Goal: Task Accomplishment & Management: Use online tool/utility

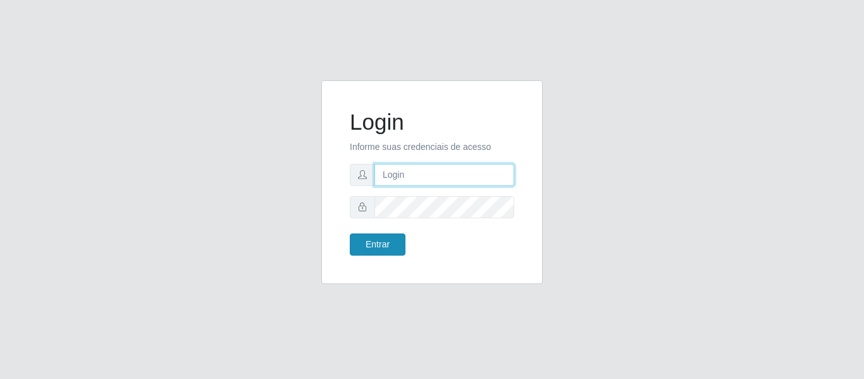
type input "precobom@rejane"
click at [375, 245] on button "Entrar" at bounding box center [378, 244] width 56 height 22
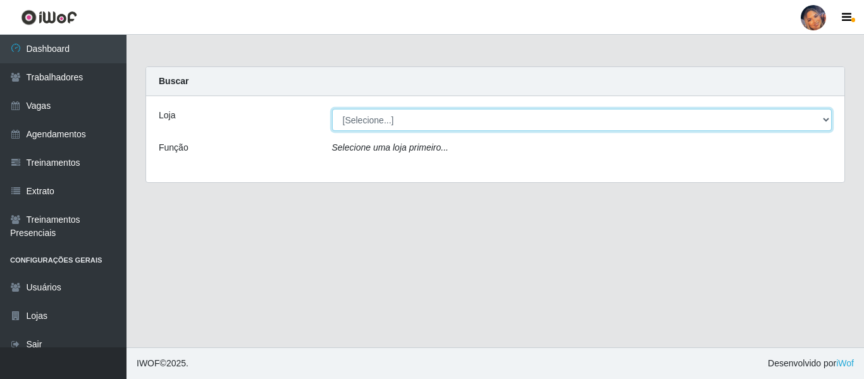
drag, startPoint x: 403, startPoint y: 113, endPoint x: 403, endPoint y: 131, distance: 17.7
click at [403, 131] on div "Loja [Selecione...] Supermercado Preço Bom Função Selecione uma loja primeiro..." at bounding box center [495, 139] width 698 height 86
select select "169"
click at [332, 109] on select "[Selecione...] Supermercado Preço Bom" at bounding box center [582, 120] width 500 height 22
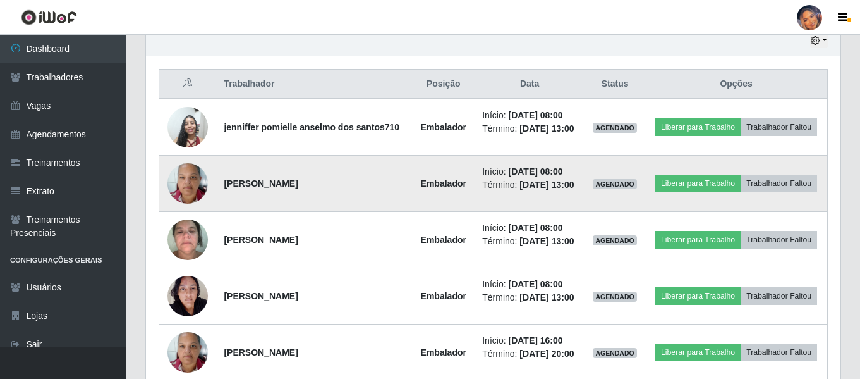
scroll to position [433, 0]
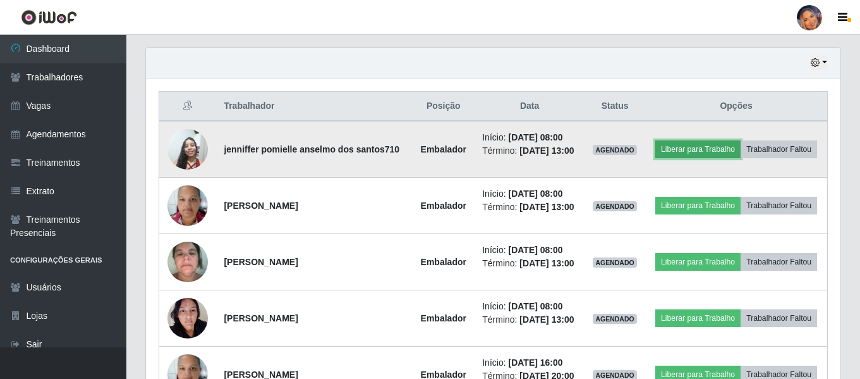
click at [700, 153] on button "Liberar para Trabalho" at bounding box center [698, 149] width 85 height 18
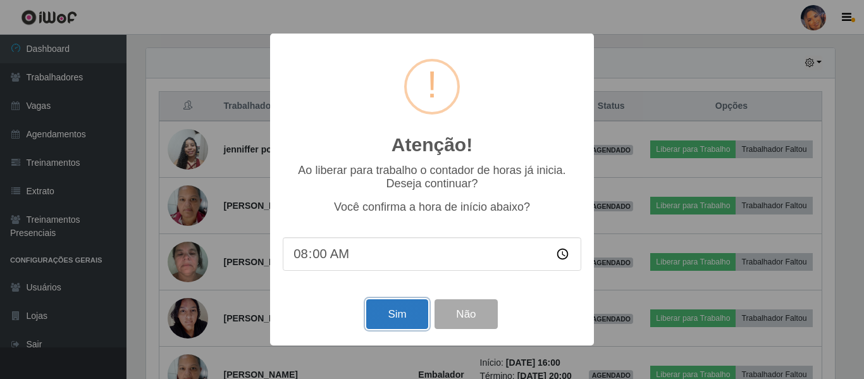
click at [398, 315] on button "Sim" at bounding box center [396, 314] width 61 height 30
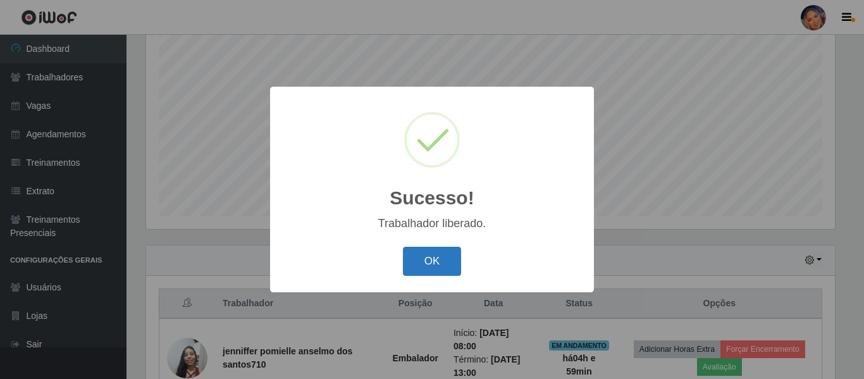
click at [430, 257] on button "OK" at bounding box center [432, 262] width 59 height 30
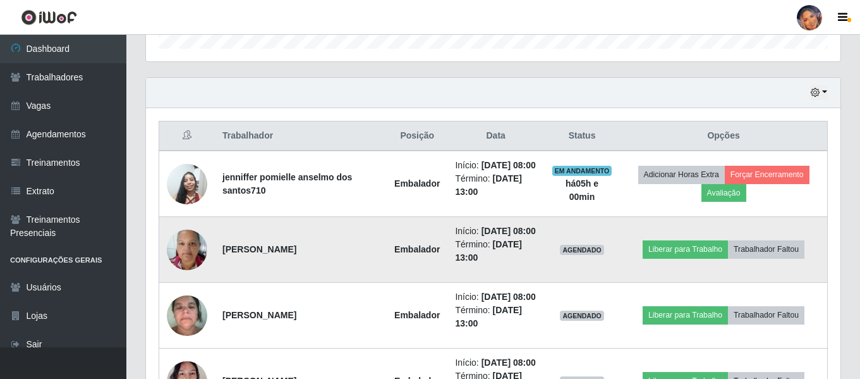
scroll to position [425, 0]
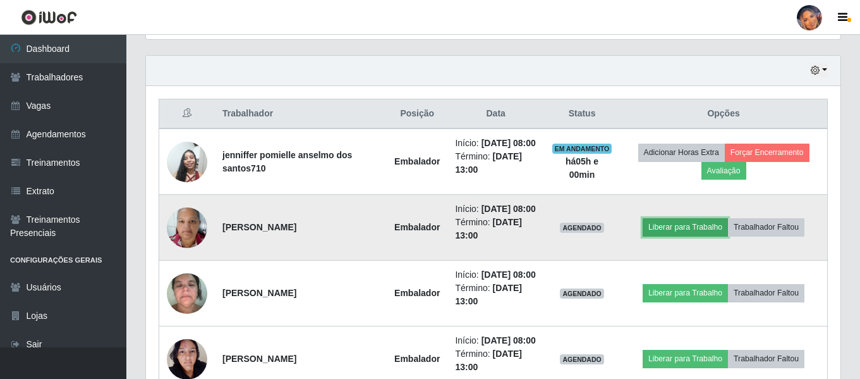
click at [663, 236] on button "Liberar para Trabalho" at bounding box center [685, 227] width 85 height 18
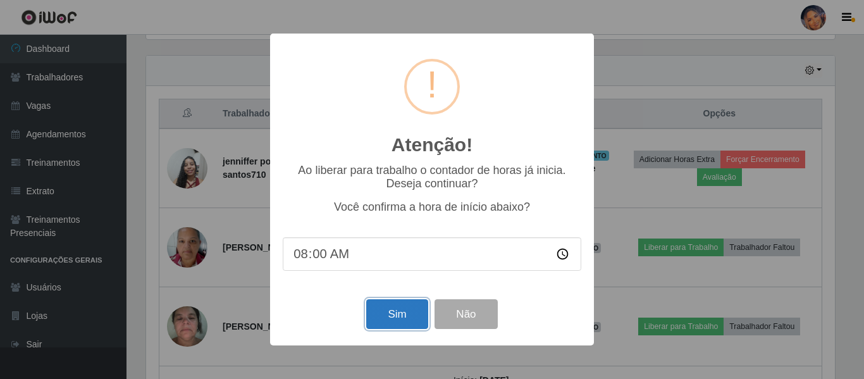
click at [402, 314] on button "Sim" at bounding box center [396, 314] width 61 height 30
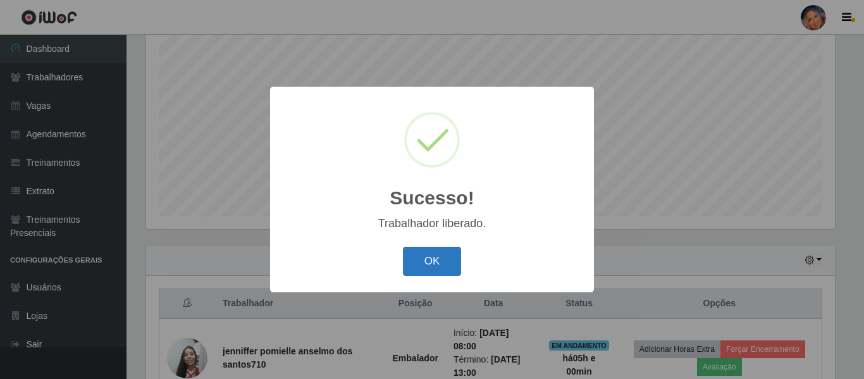
click at [425, 268] on button "OK" at bounding box center [432, 262] width 59 height 30
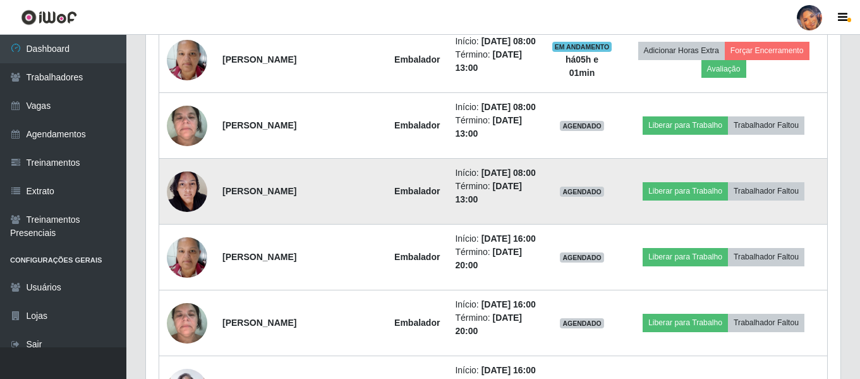
scroll to position [615, 0]
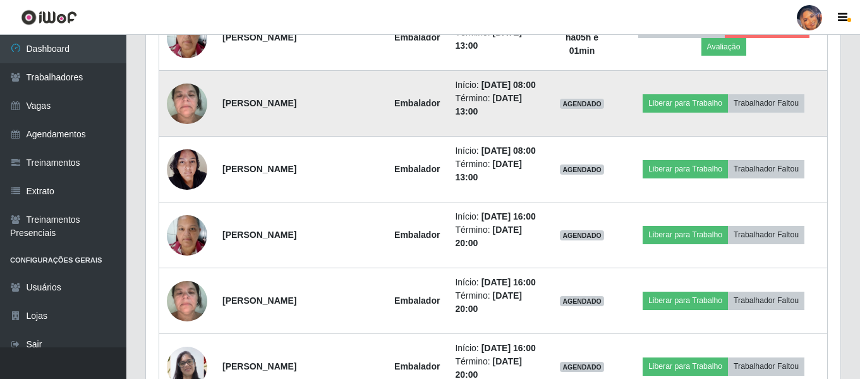
click at [194, 130] on img at bounding box center [187, 103] width 40 height 54
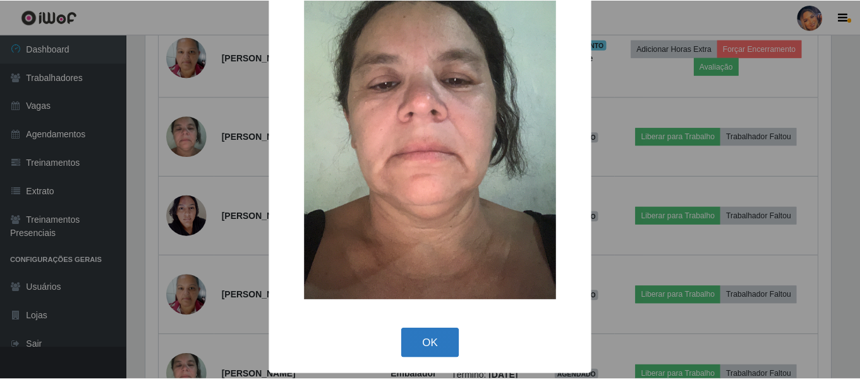
scroll to position [69, 0]
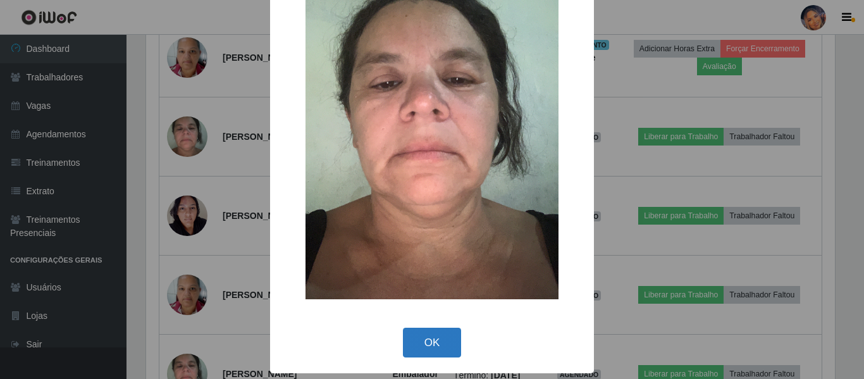
click at [432, 343] on button "OK" at bounding box center [432, 342] width 59 height 30
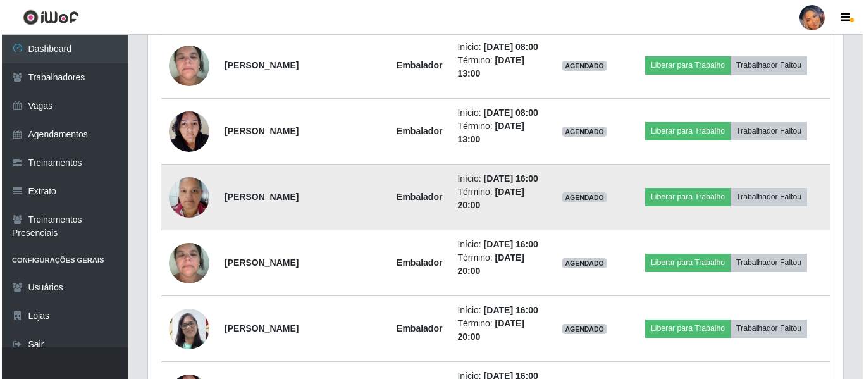
scroll to position [615, 0]
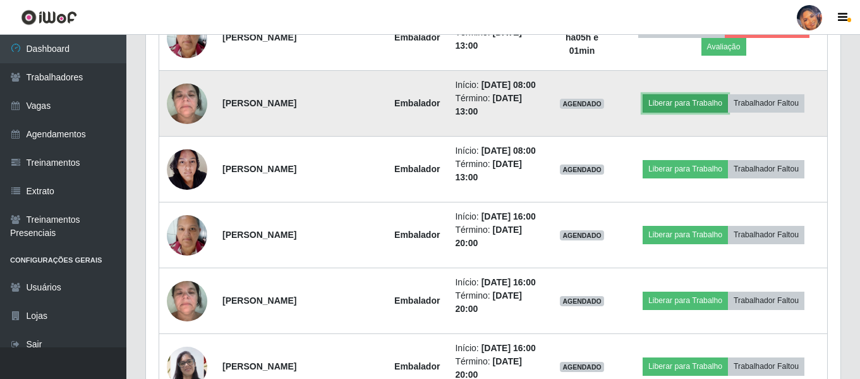
click at [687, 112] on button "Liberar para Trabalho" at bounding box center [685, 103] width 85 height 18
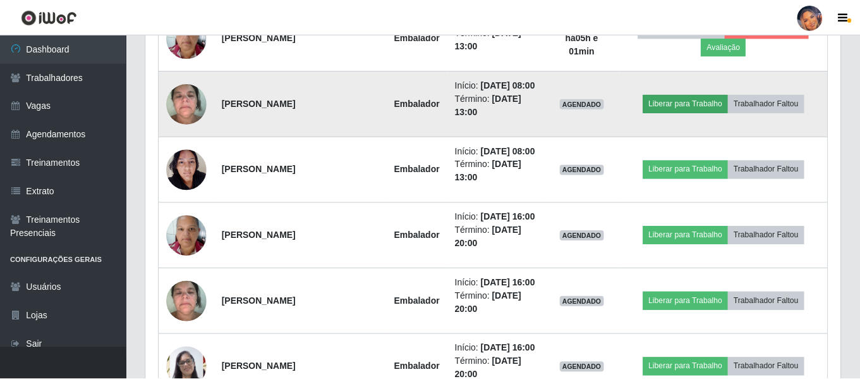
scroll to position [262, 688]
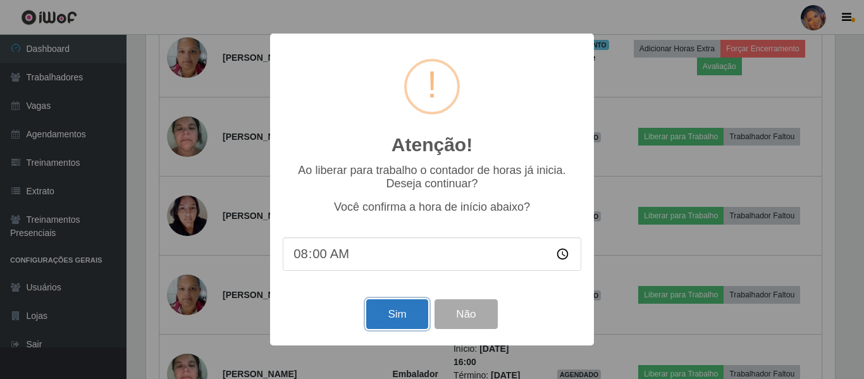
click at [389, 315] on button "Sim" at bounding box center [396, 314] width 61 height 30
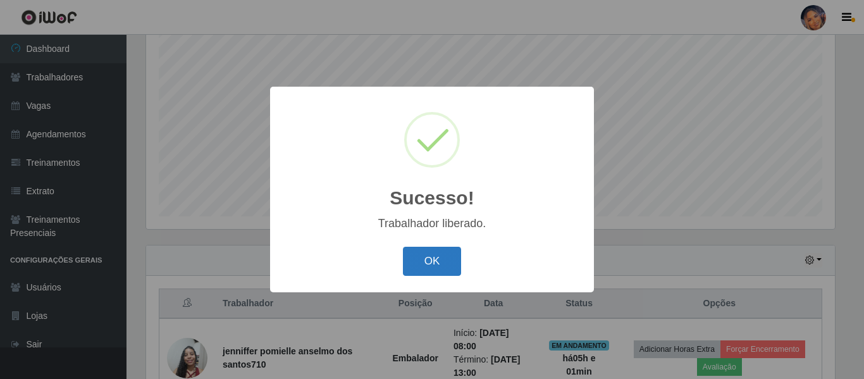
click at [423, 255] on button "OK" at bounding box center [432, 262] width 59 height 30
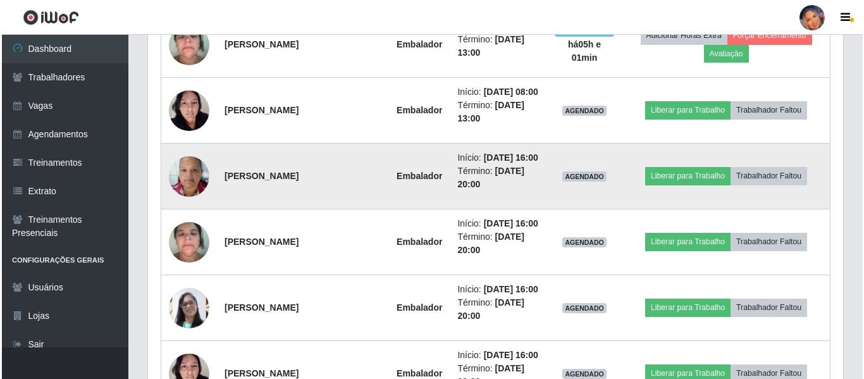
scroll to position [678, 0]
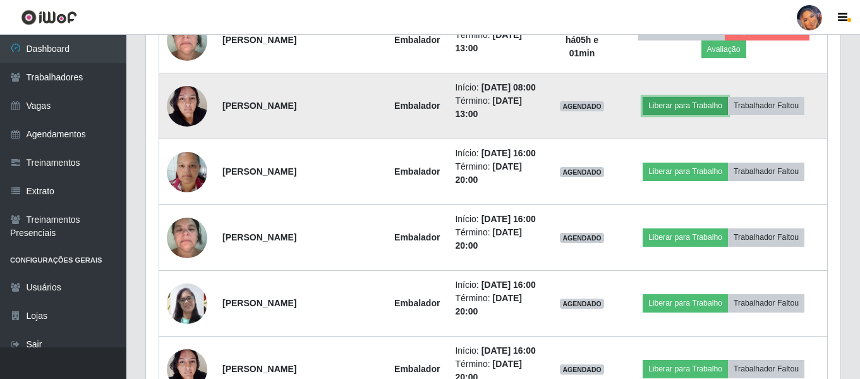
click at [682, 114] on button "Liberar para Trabalho" at bounding box center [685, 106] width 85 height 18
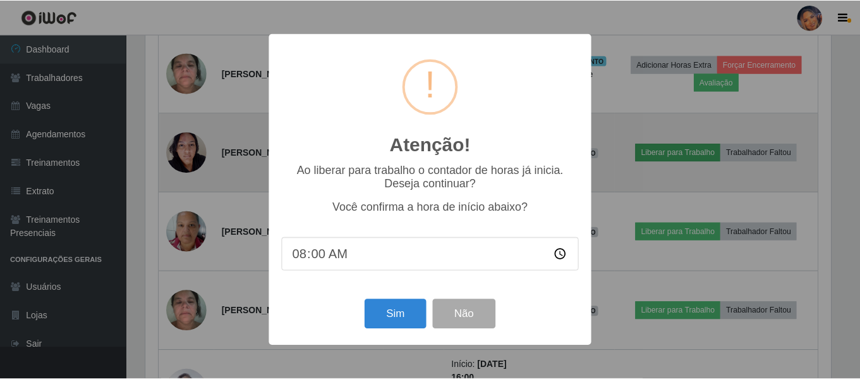
scroll to position [262, 688]
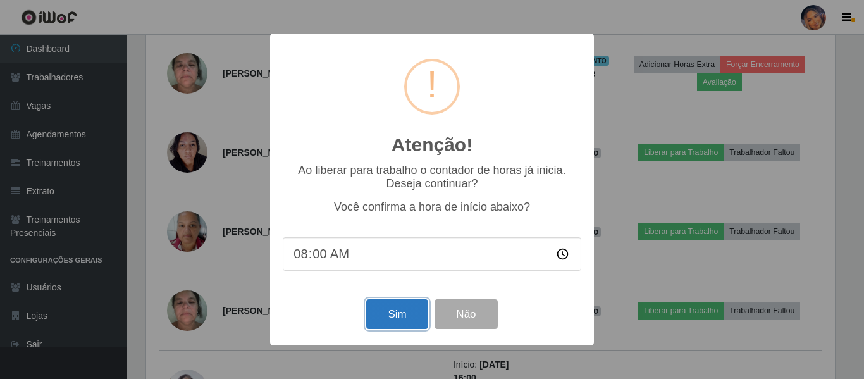
click at [389, 310] on button "Sim" at bounding box center [396, 314] width 61 height 30
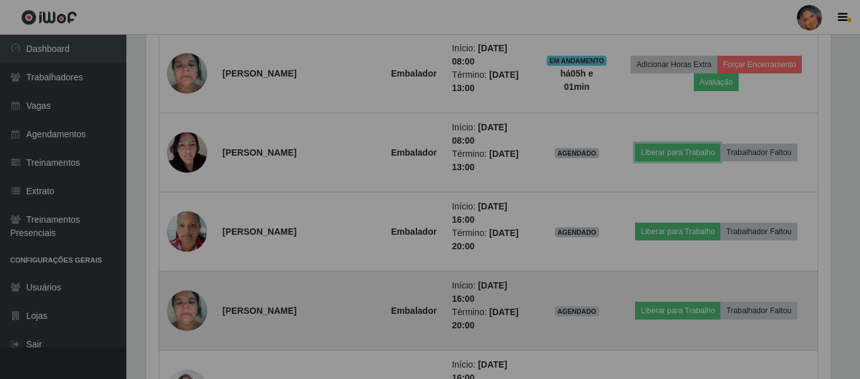
scroll to position [0, 0]
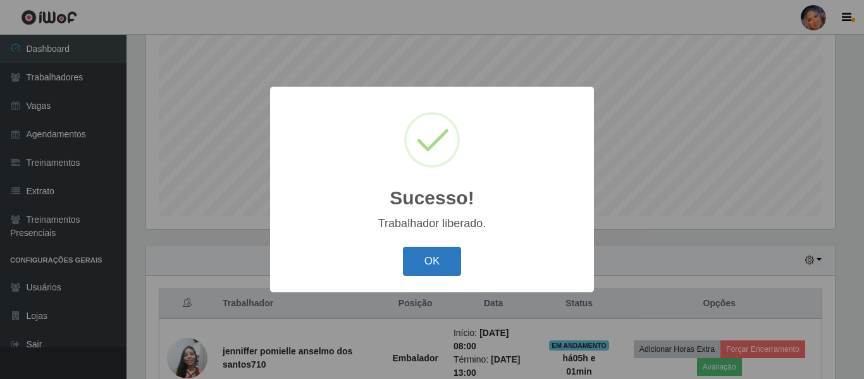
click at [434, 266] on button "OK" at bounding box center [432, 262] width 59 height 30
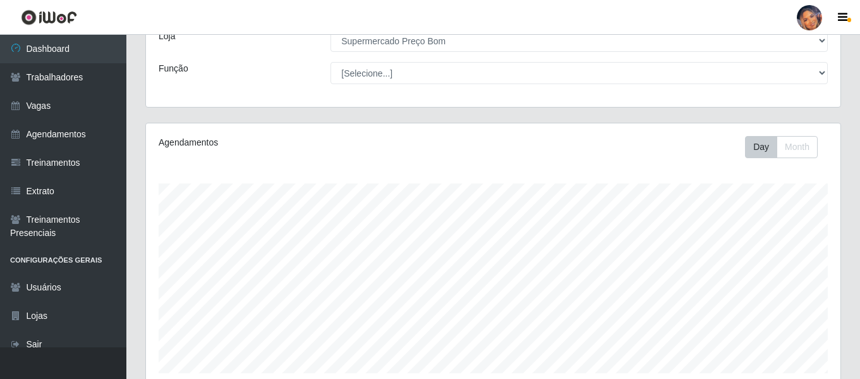
scroll to position [6, 0]
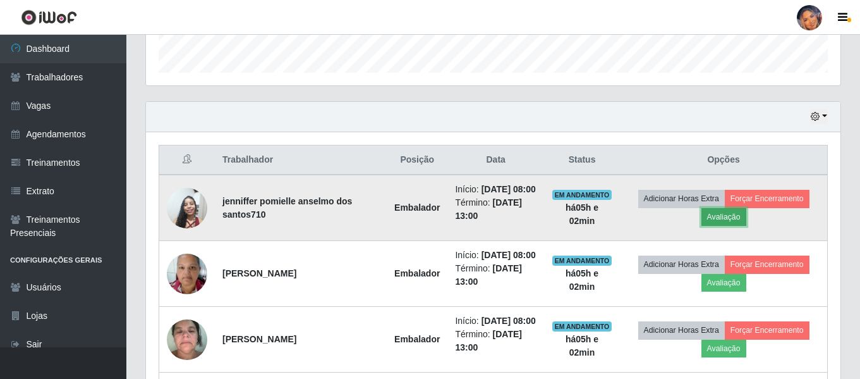
click at [740, 226] on button "Avaliação" at bounding box center [724, 217] width 45 height 18
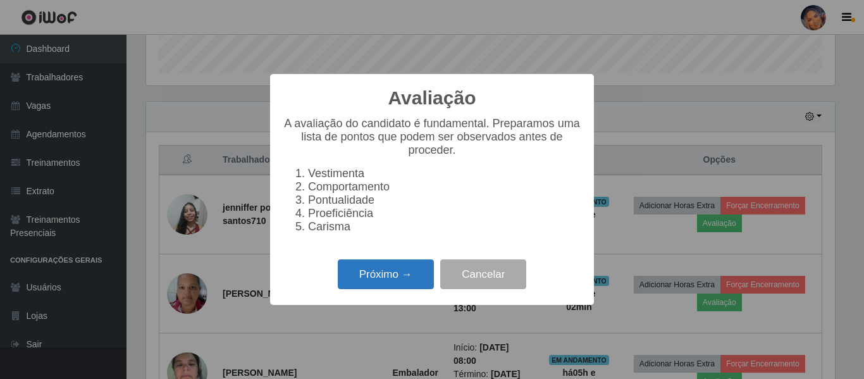
click at [392, 281] on button "Próximo →" at bounding box center [386, 274] width 96 height 30
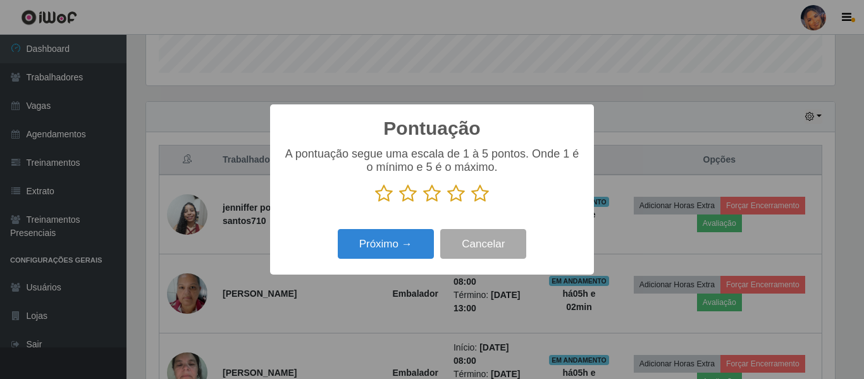
click at [481, 199] on icon at bounding box center [480, 193] width 18 height 19
click at [471, 203] on input "radio" at bounding box center [471, 203] width 0 height 0
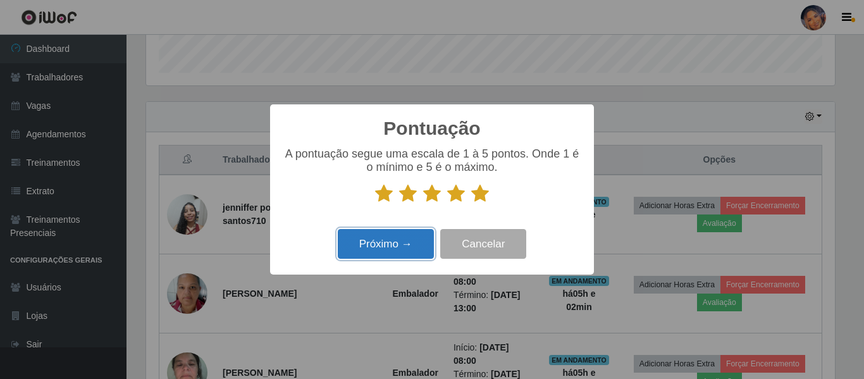
click at [389, 244] on button "Próximo →" at bounding box center [386, 244] width 96 height 30
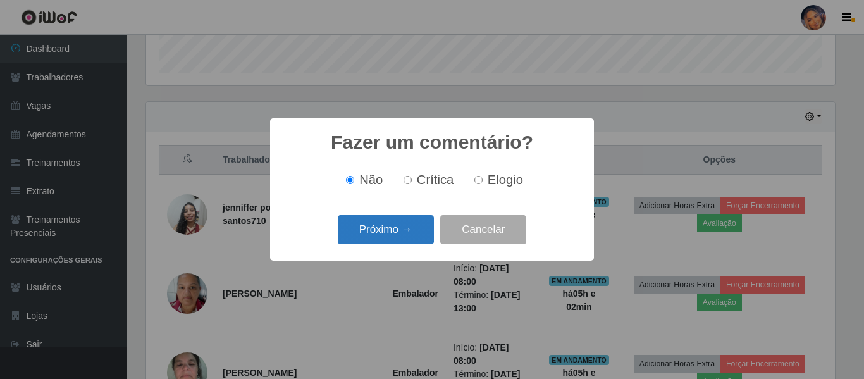
click at [393, 237] on button "Próximo →" at bounding box center [386, 230] width 96 height 30
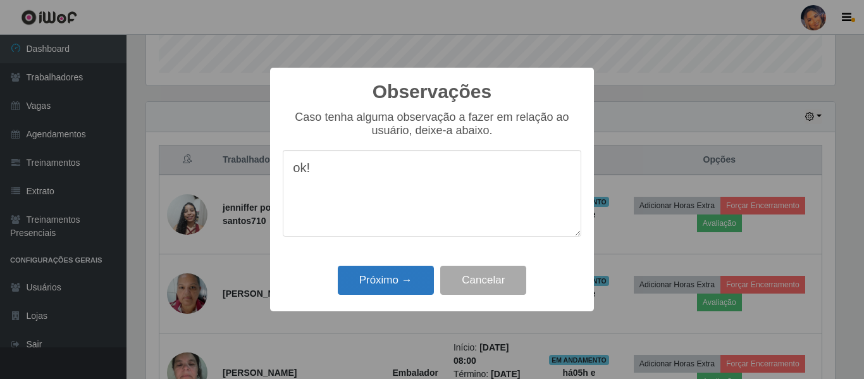
type textarea "ok!"
click at [392, 280] on button "Próximo →" at bounding box center [386, 281] width 96 height 30
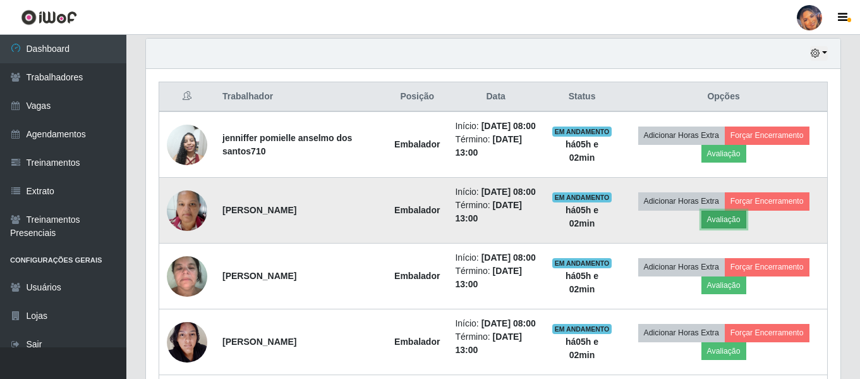
click at [716, 228] on button "Avaliação" at bounding box center [724, 220] width 45 height 18
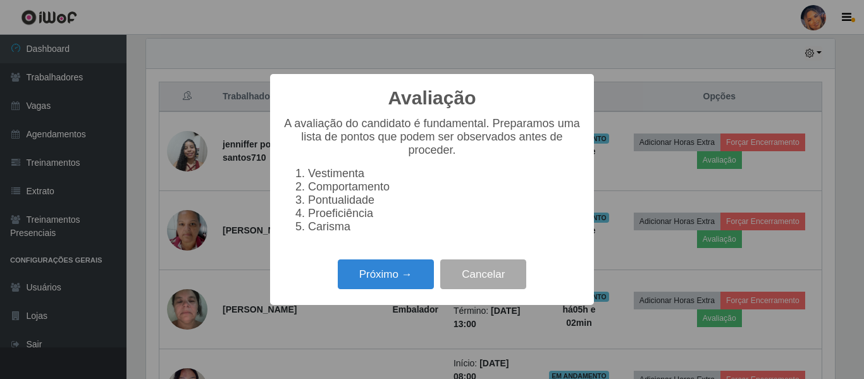
drag, startPoint x: 406, startPoint y: 272, endPoint x: 452, endPoint y: 238, distance: 56.5
click at [412, 266] on div "Próximo → Cancelar" at bounding box center [432, 274] width 298 height 36
click at [398, 274] on button "Próximo →" at bounding box center [386, 274] width 96 height 30
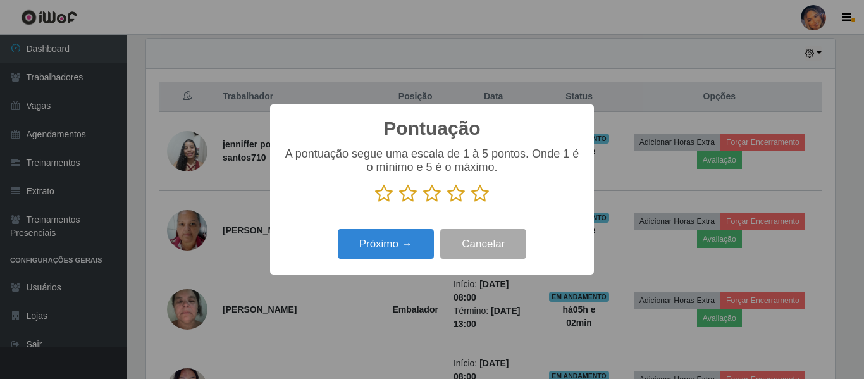
click at [480, 198] on icon at bounding box center [480, 193] width 18 height 19
click at [471, 203] on input "radio" at bounding box center [471, 203] width 0 height 0
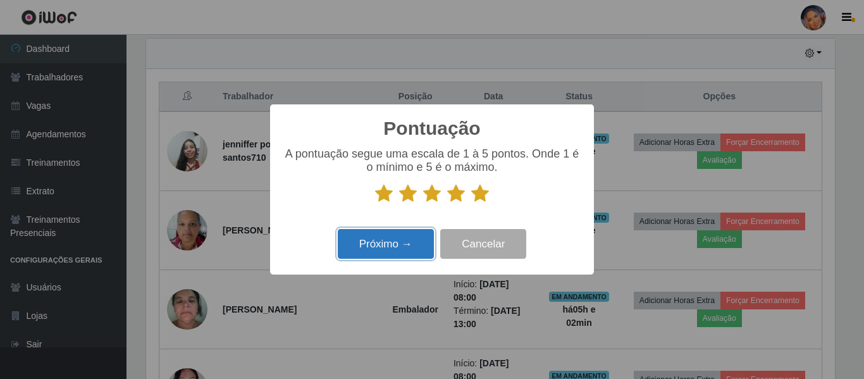
click at [407, 252] on button "Próximo →" at bounding box center [386, 244] width 96 height 30
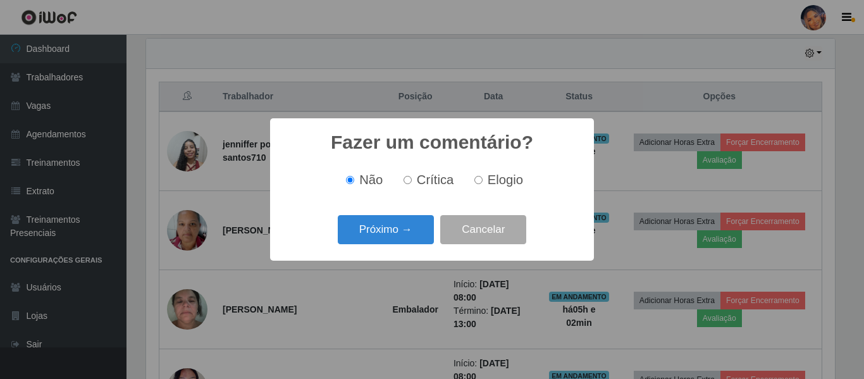
click at [406, 247] on div "Próximo → Cancelar" at bounding box center [432, 229] width 298 height 36
click at [404, 238] on button "Próximo →" at bounding box center [386, 230] width 96 height 30
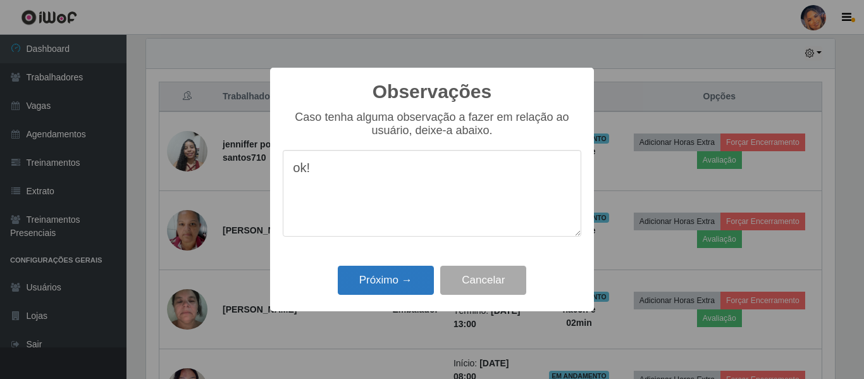
type textarea "ok!"
click at [393, 277] on button "Próximo →" at bounding box center [386, 281] width 96 height 30
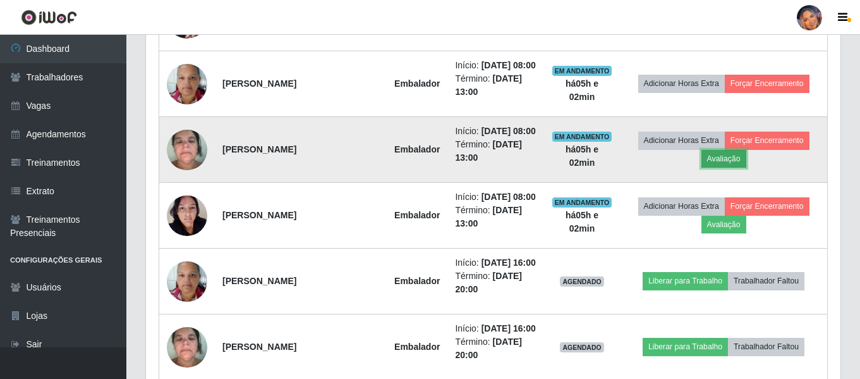
click at [716, 168] on button "Avaliação" at bounding box center [724, 159] width 45 height 18
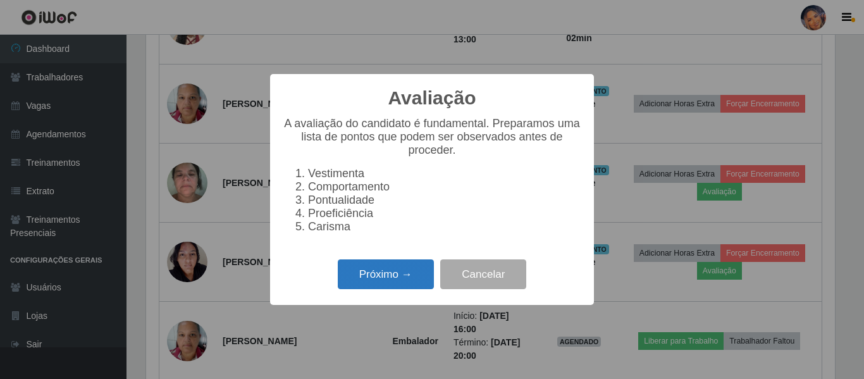
click at [384, 282] on button "Próximo →" at bounding box center [386, 274] width 96 height 30
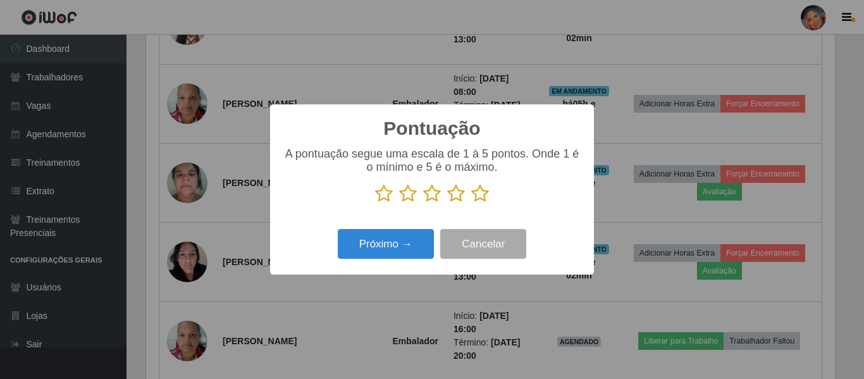
click at [484, 198] on icon at bounding box center [480, 193] width 18 height 19
click at [471, 203] on input "radio" at bounding box center [471, 203] width 0 height 0
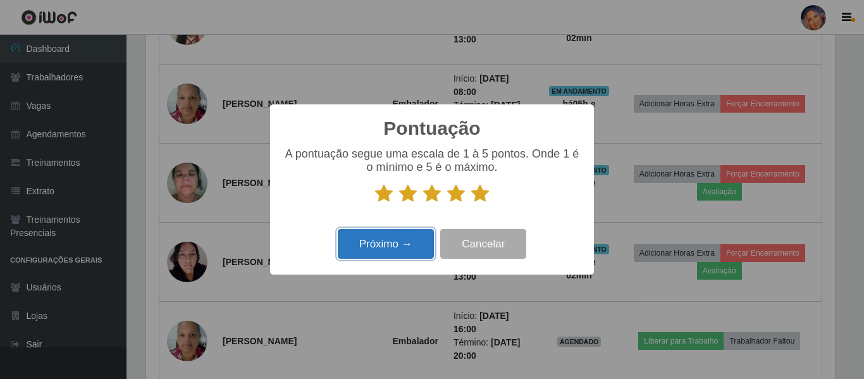
click at [382, 245] on button "Próximo →" at bounding box center [386, 244] width 96 height 30
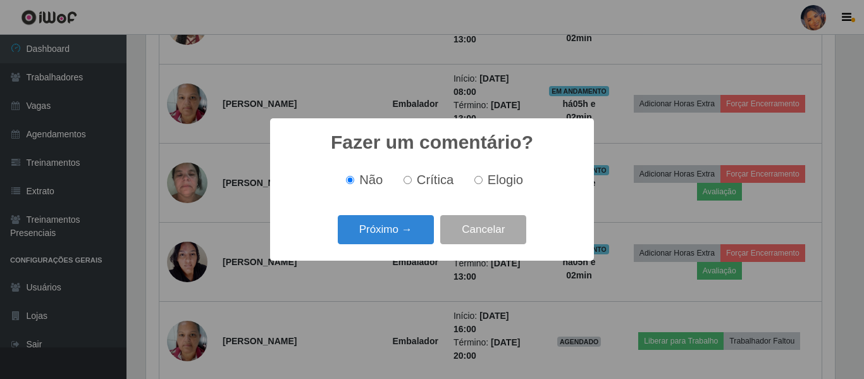
click at [383, 236] on button "Próximo →" at bounding box center [386, 230] width 96 height 30
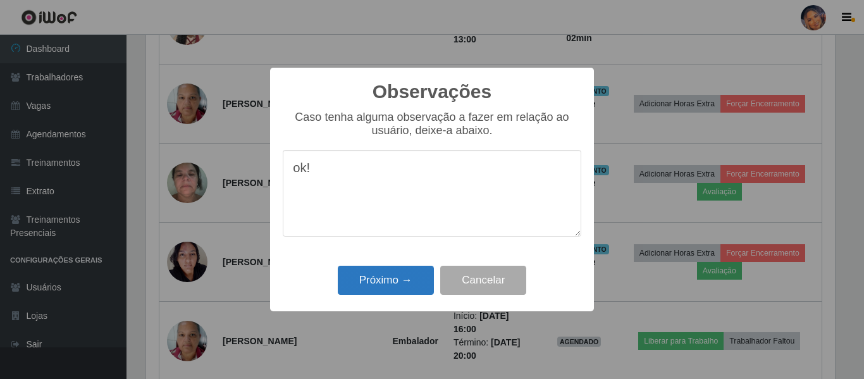
type textarea "ok!"
drag, startPoint x: 392, startPoint y: 290, endPoint x: 385, endPoint y: 291, distance: 7.1
click at [386, 291] on button "Próximo →" at bounding box center [386, 281] width 96 height 30
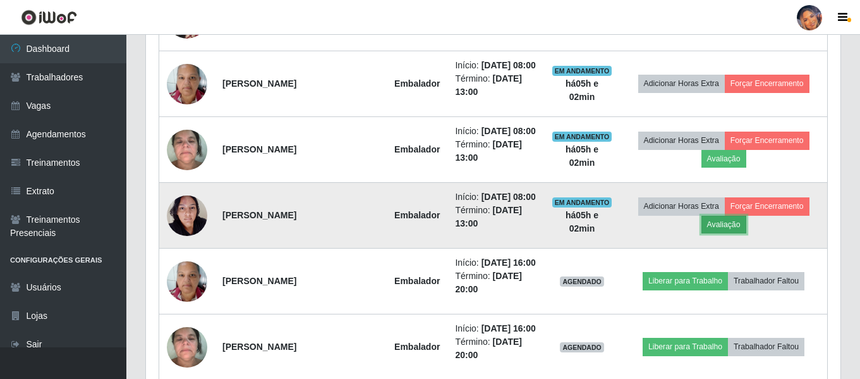
click at [726, 233] on button "Avaliação" at bounding box center [724, 225] width 45 height 18
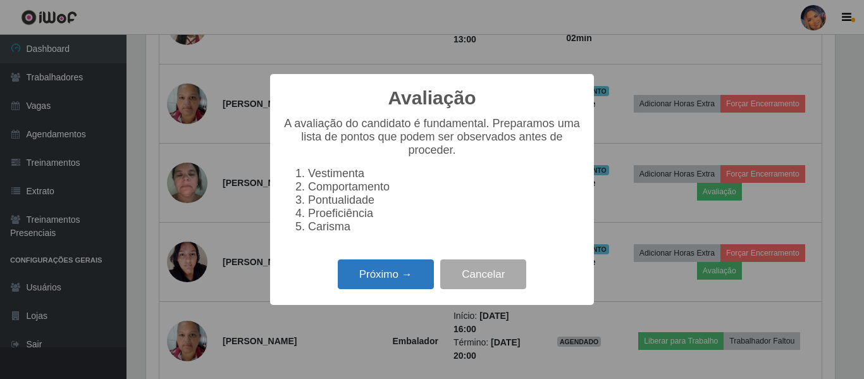
click at [363, 278] on button "Próximo →" at bounding box center [386, 274] width 96 height 30
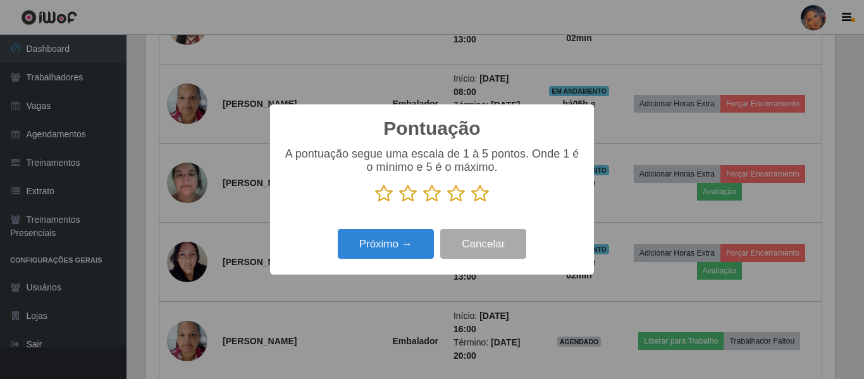
click at [479, 198] on icon at bounding box center [480, 193] width 18 height 19
click at [471, 203] on input "radio" at bounding box center [471, 203] width 0 height 0
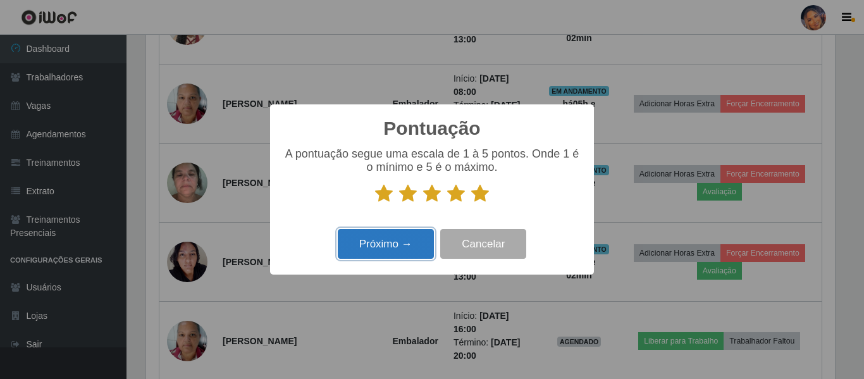
click at [401, 239] on button "Próximo →" at bounding box center [386, 244] width 96 height 30
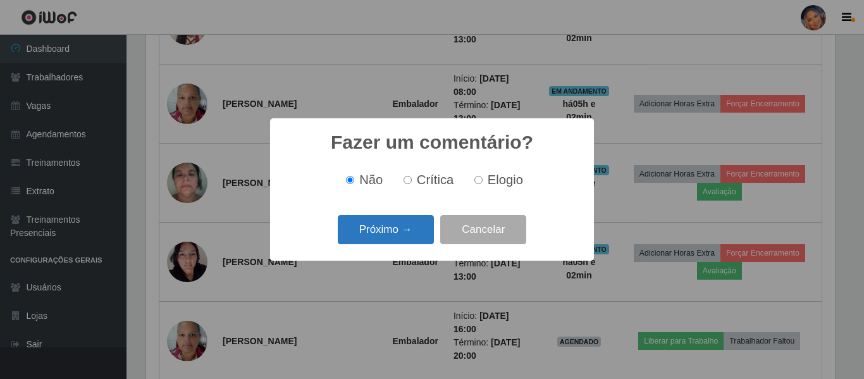
click at [400, 233] on button "Próximo →" at bounding box center [386, 230] width 96 height 30
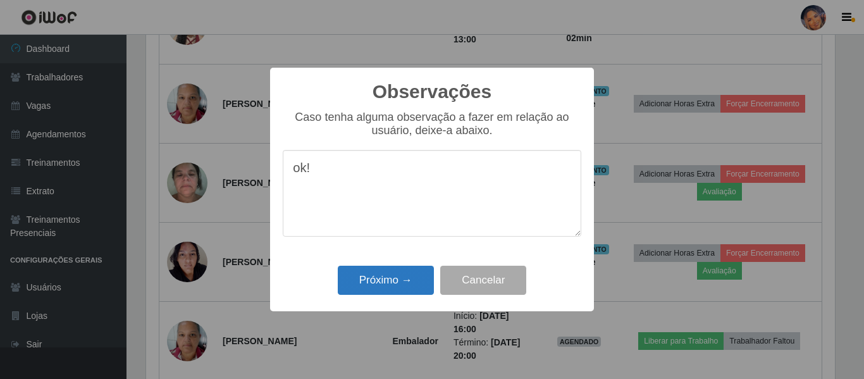
type textarea "ok!"
click at [400, 274] on button "Próximo →" at bounding box center [386, 281] width 96 height 30
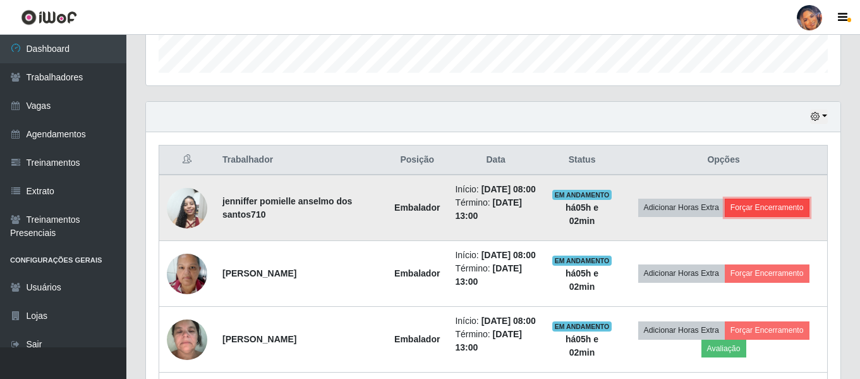
click at [764, 212] on button "Forçar Encerramento" at bounding box center [767, 207] width 85 height 18
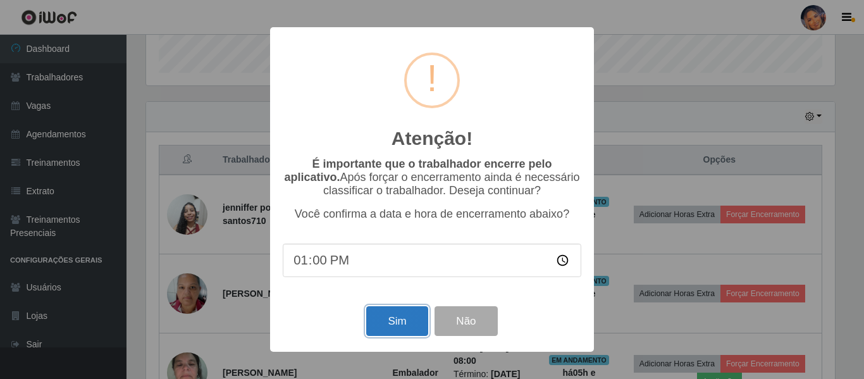
click at [386, 322] on button "Sim" at bounding box center [396, 321] width 61 height 30
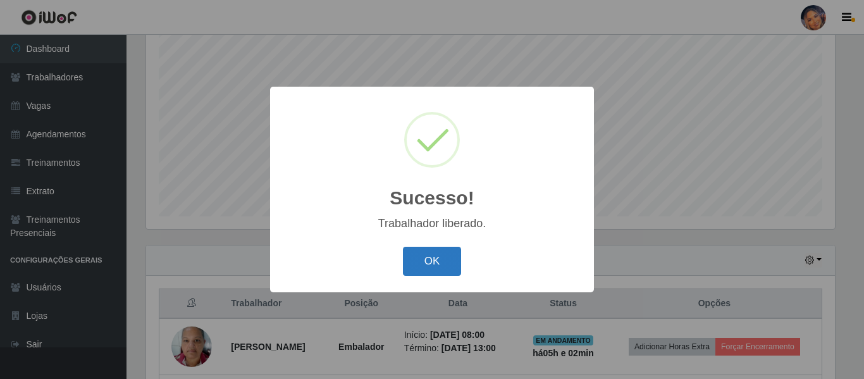
click at [414, 266] on button "OK" at bounding box center [432, 262] width 59 height 30
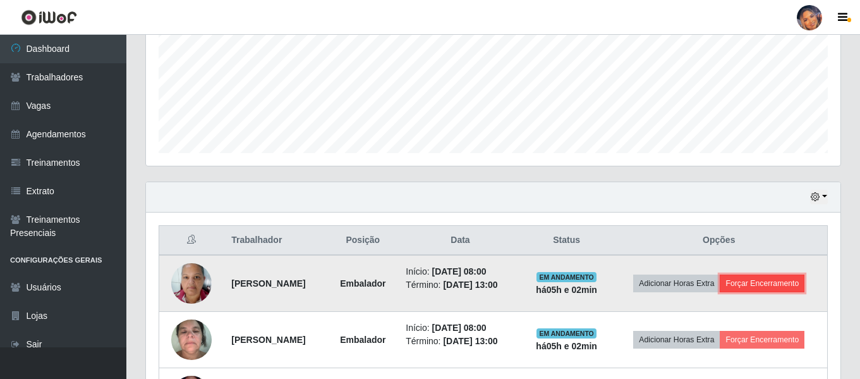
click at [733, 292] on button "Forçar Encerramento" at bounding box center [762, 283] width 85 height 18
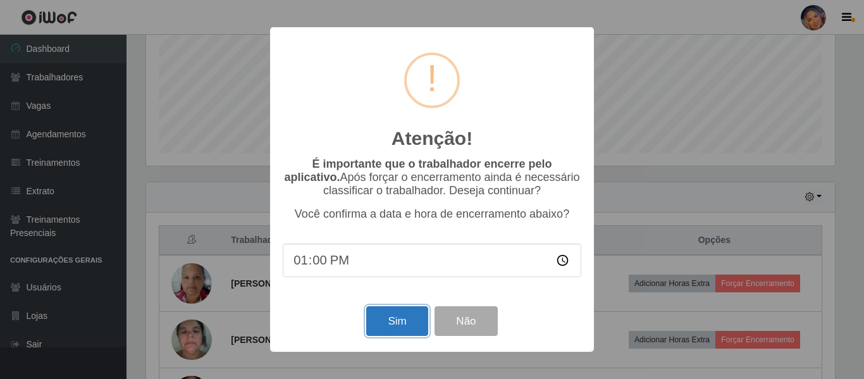
click at [403, 327] on button "Sim" at bounding box center [396, 321] width 61 height 30
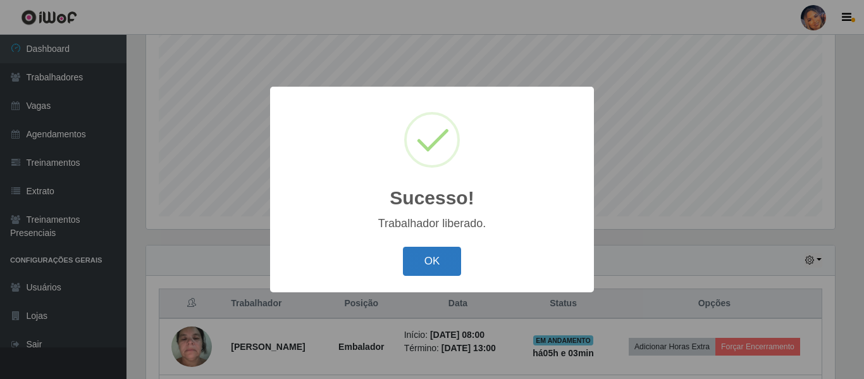
click at [430, 274] on button "OK" at bounding box center [432, 262] width 59 height 30
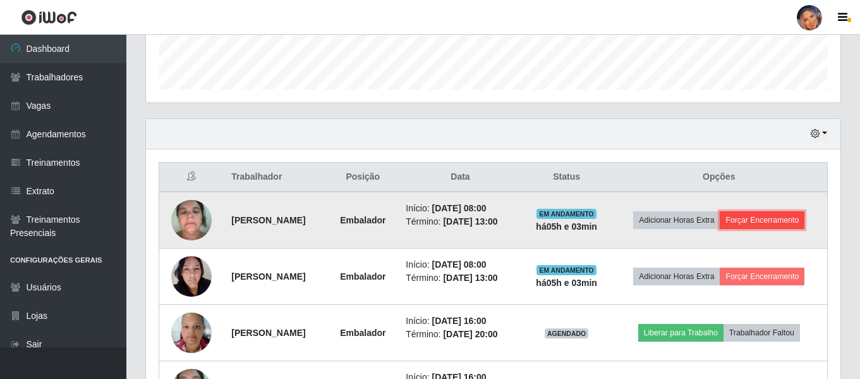
click at [724, 229] on button "Forçar Encerramento" at bounding box center [762, 220] width 85 height 18
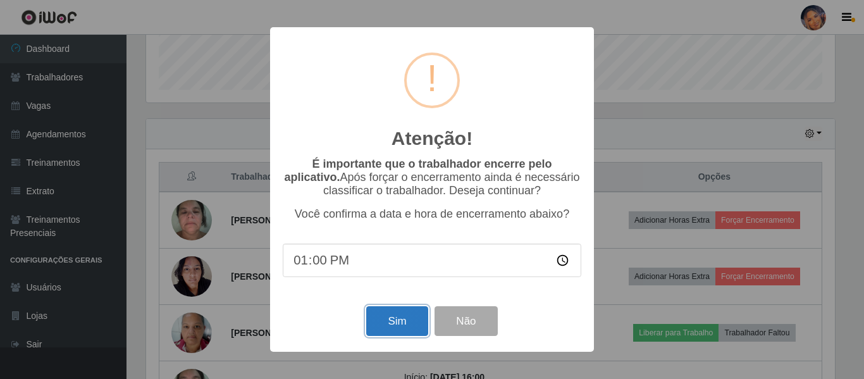
click at [394, 336] on button "Sim" at bounding box center [396, 321] width 61 height 30
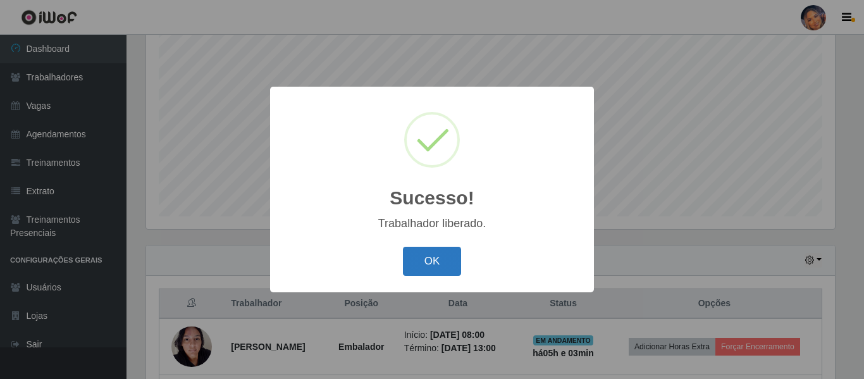
click at [417, 257] on button "OK" at bounding box center [432, 262] width 59 height 30
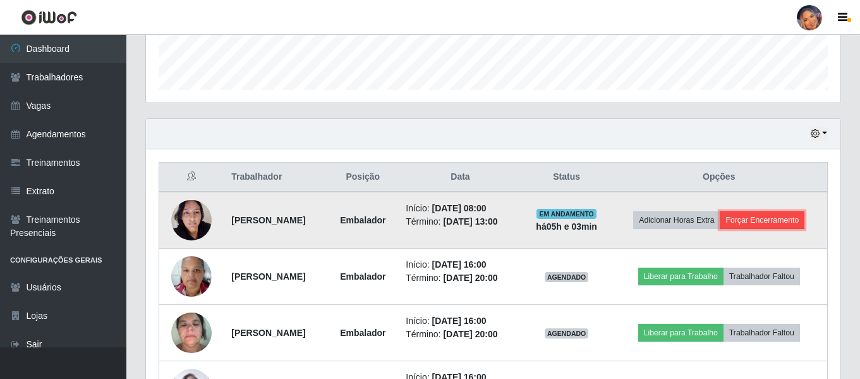
click at [720, 229] on button "Forçar Encerramento" at bounding box center [762, 220] width 85 height 18
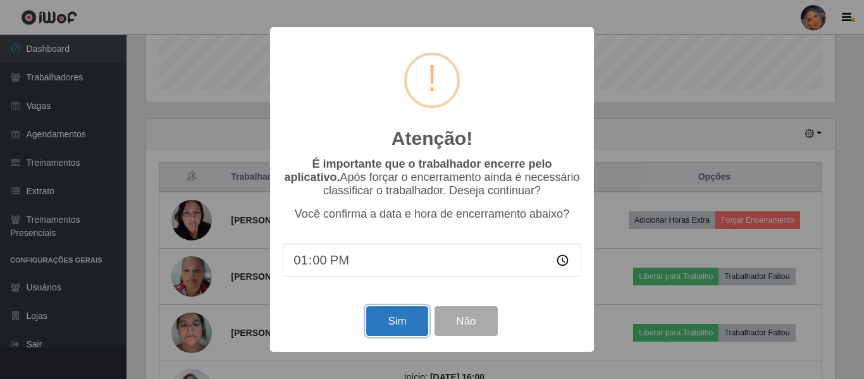
click at [396, 327] on button "Sim" at bounding box center [396, 321] width 61 height 30
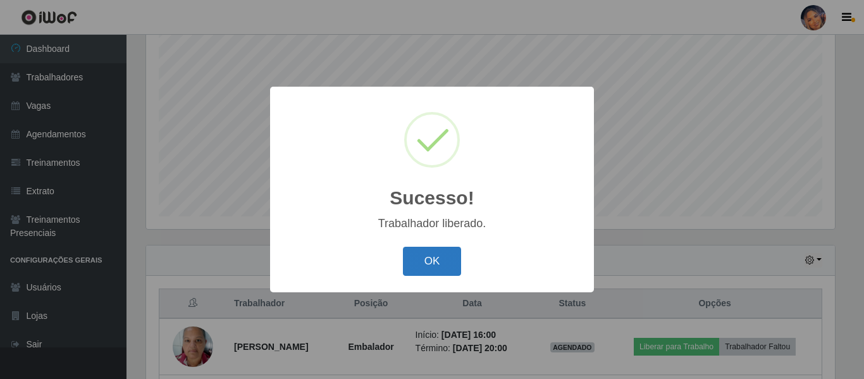
click at [413, 268] on button "OK" at bounding box center [432, 262] width 59 height 30
